Goal: Information Seeking & Learning: Learn about a topic

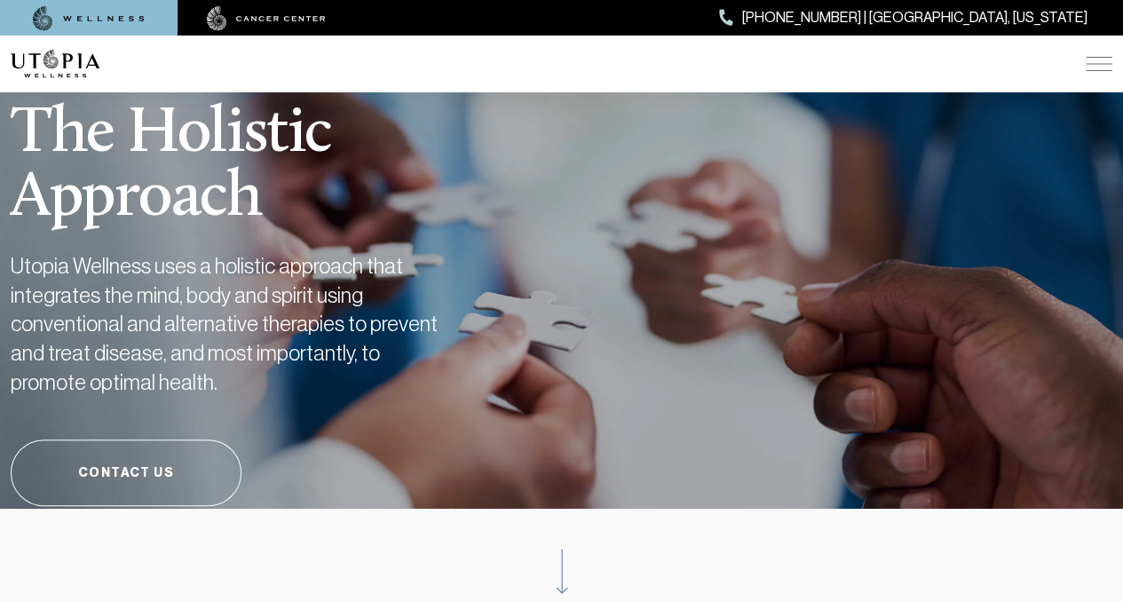
click at [485, 154] on h1 "The Holistic Approach" at bounding box center [273, 145] width 524 height 172
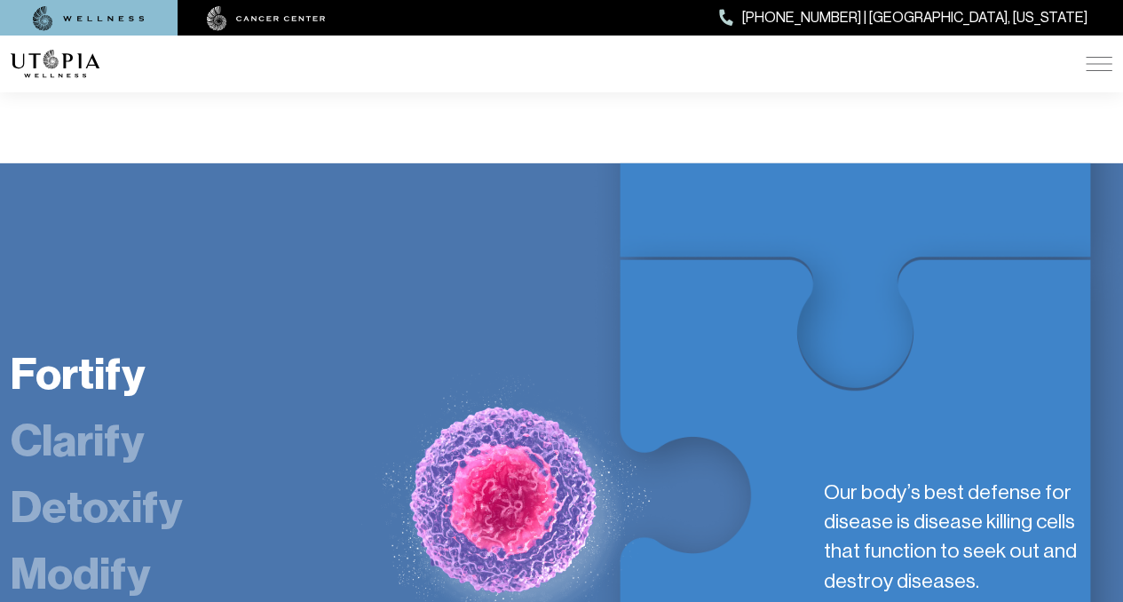
scroll to position [2735, 0]
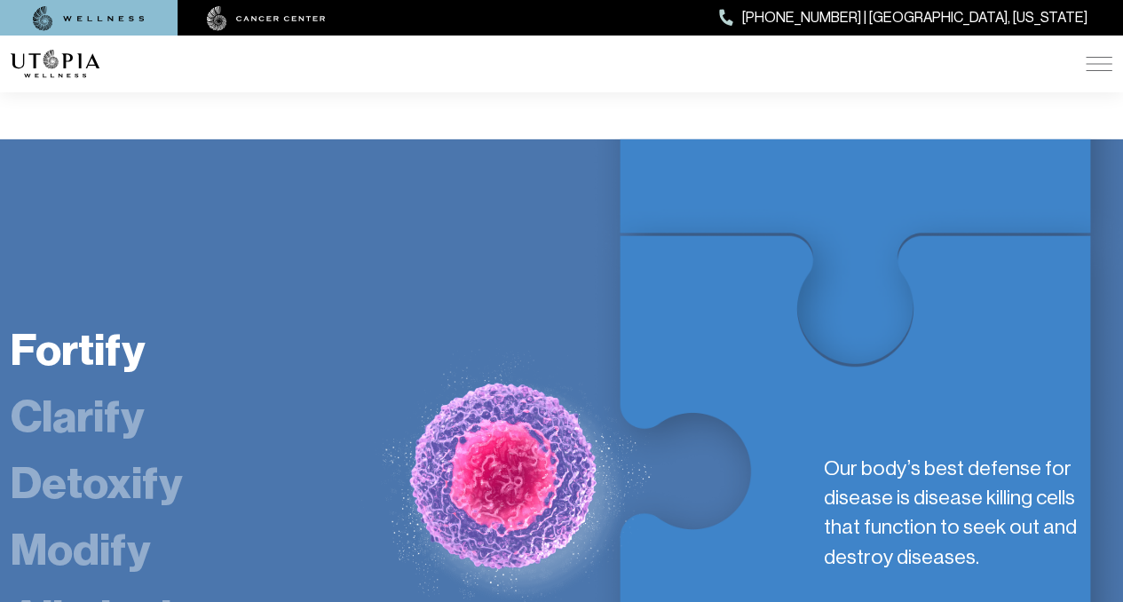
click at [114, 390] on link "Clarify" at bounding box center [77, 416] width 133 height 53
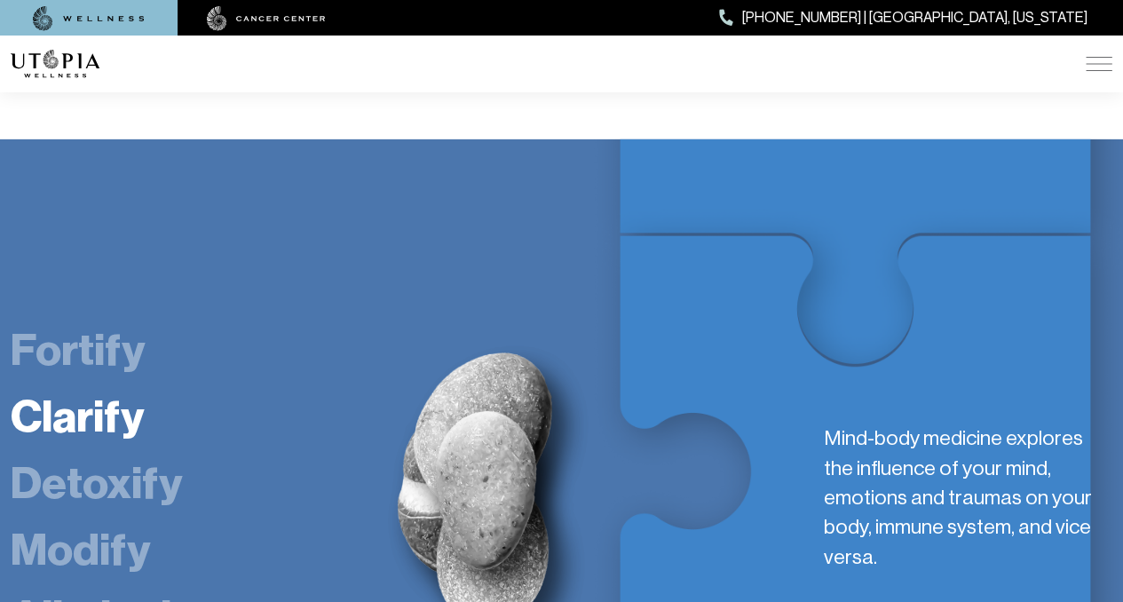
click at [104, 323] on link "Fortify" at bounding box center [78, 349] width 134 height 53
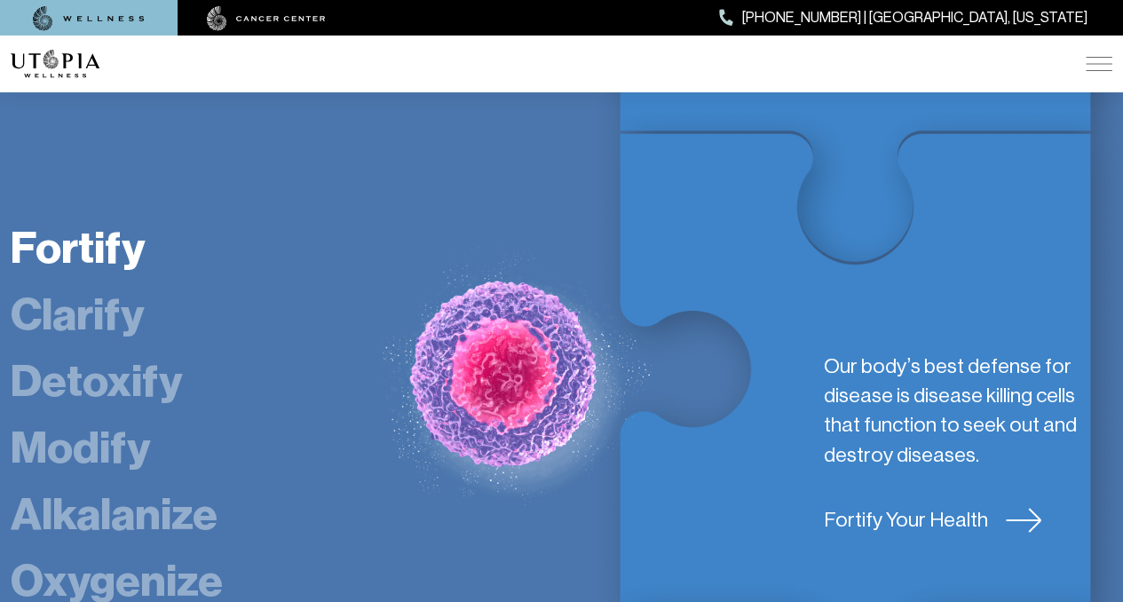
scroll to position [2838, 0]
click at [182, 486] on link "Alkalanize" at bounding box center [114, 512] width 207 height 53
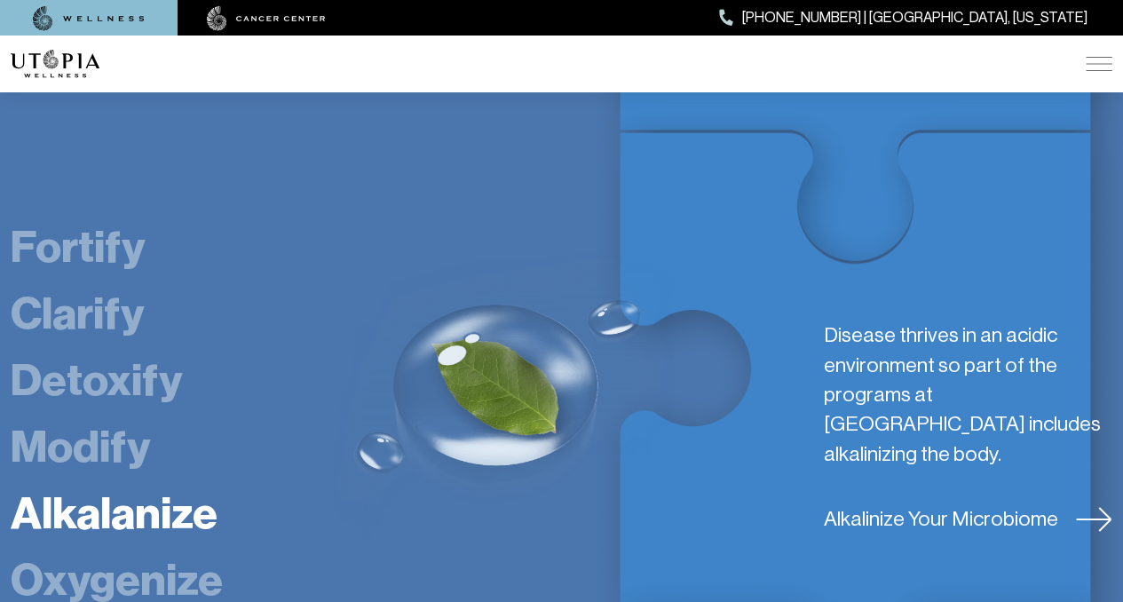
click at [49, 553] on link "Oxygenize" at bounding box center [117, 579] width 212 height 53
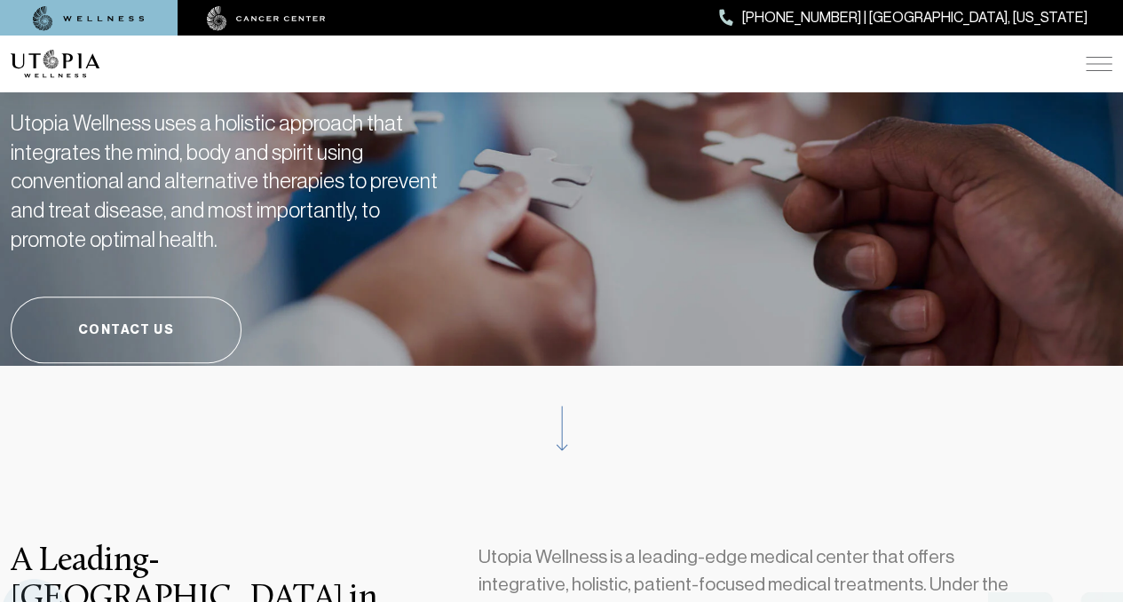
scroll to position [0, 0]
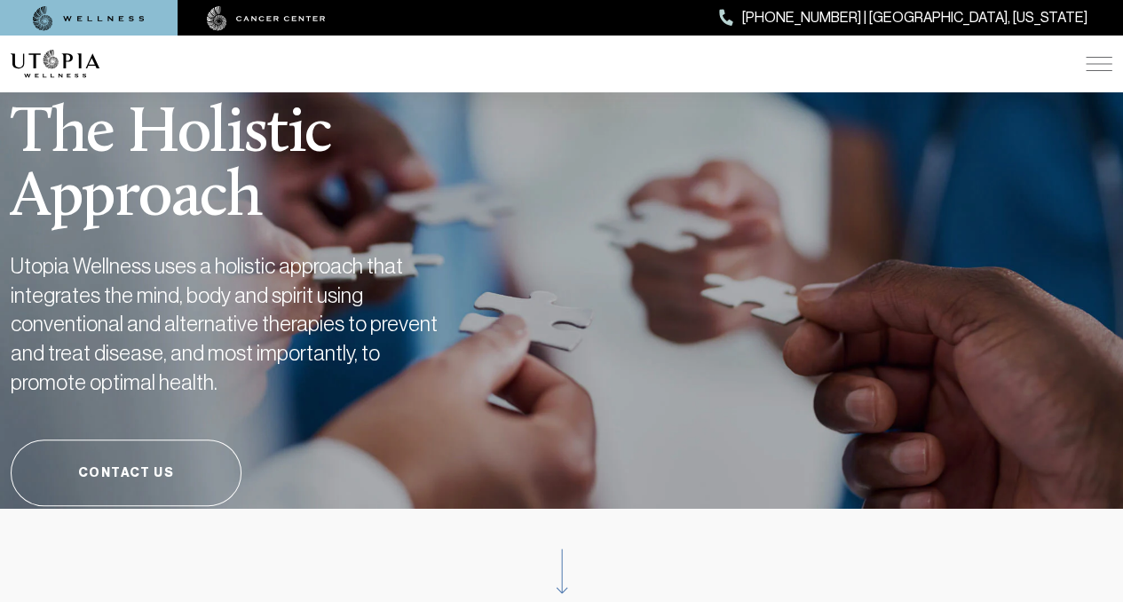
click at [1105, 59] on img at bounding box center [1098, 64] width 27 height 14
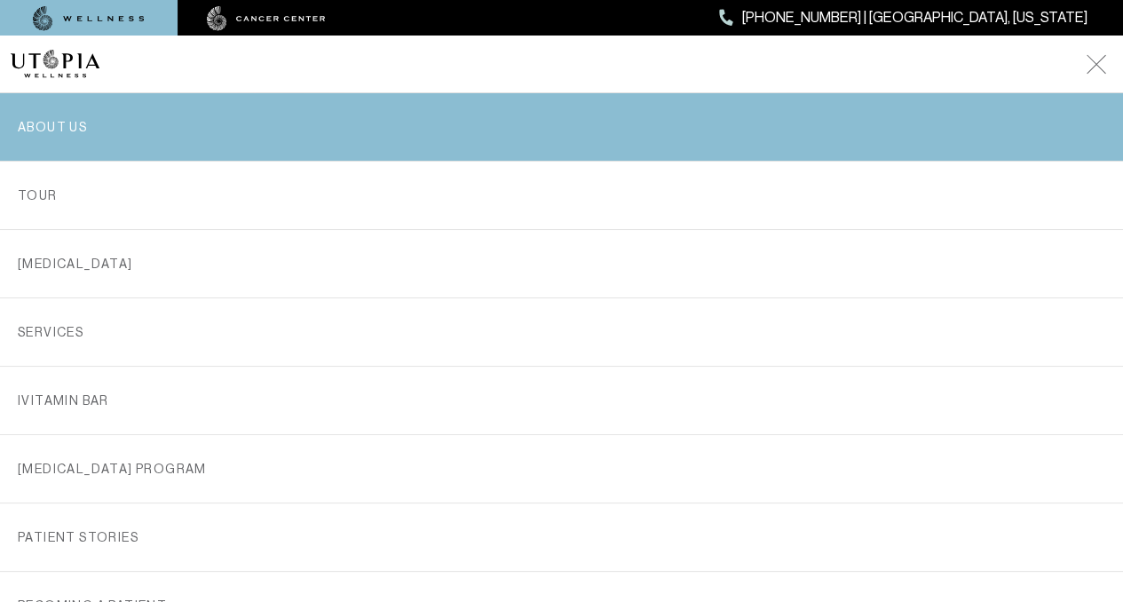
click at [486, 121] on link "ABOUT US" at bounding box center [561, 126] width 1087 height 67
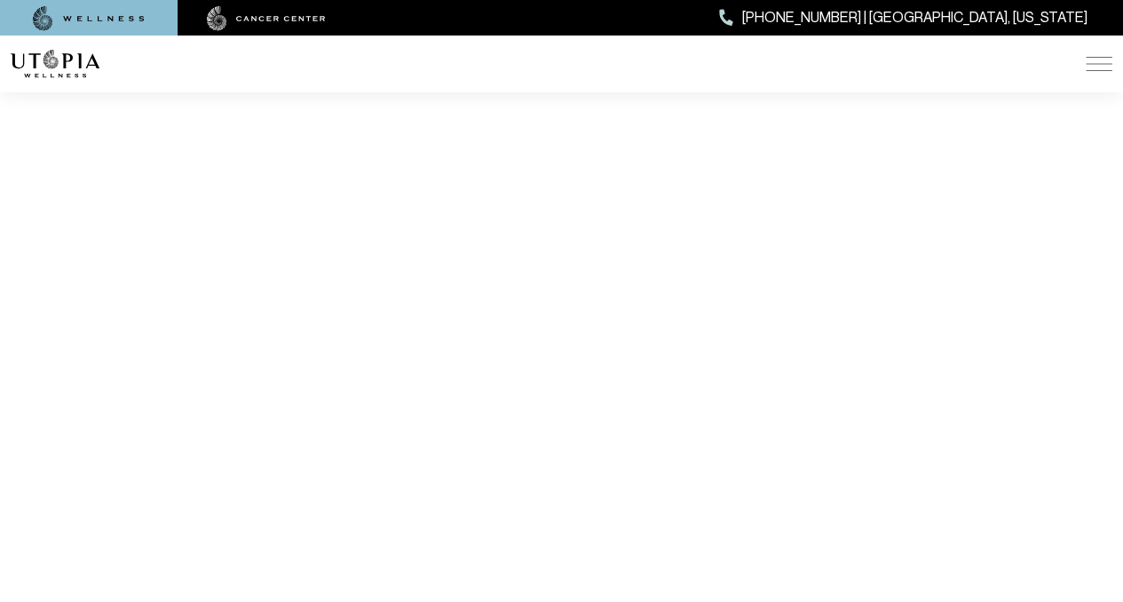
scroll to position [3555, 0]
